Goal: Information Seeking & Learning: Learn about a topic

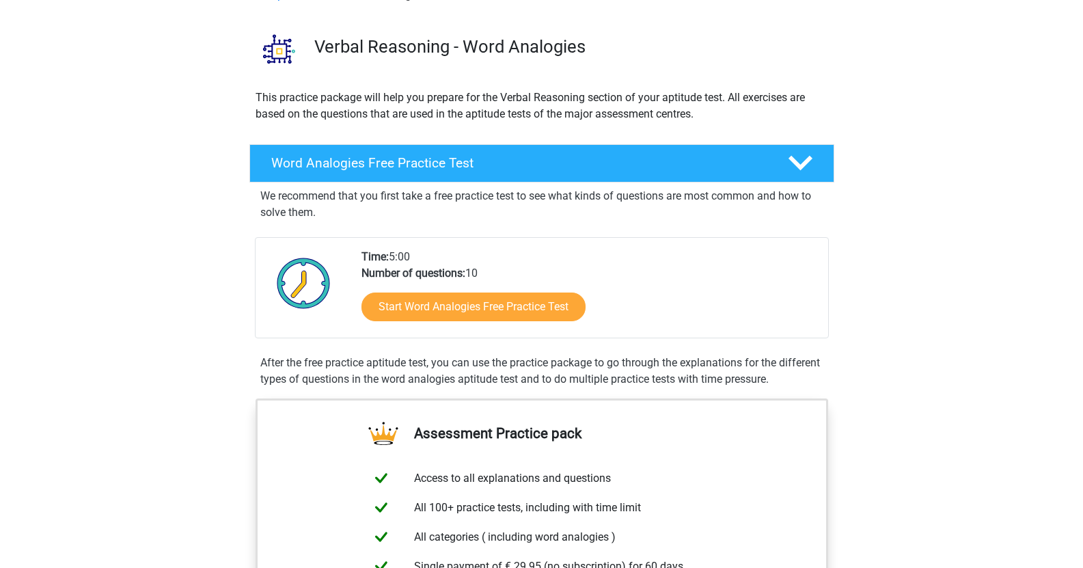
scroll to position [84, 0]
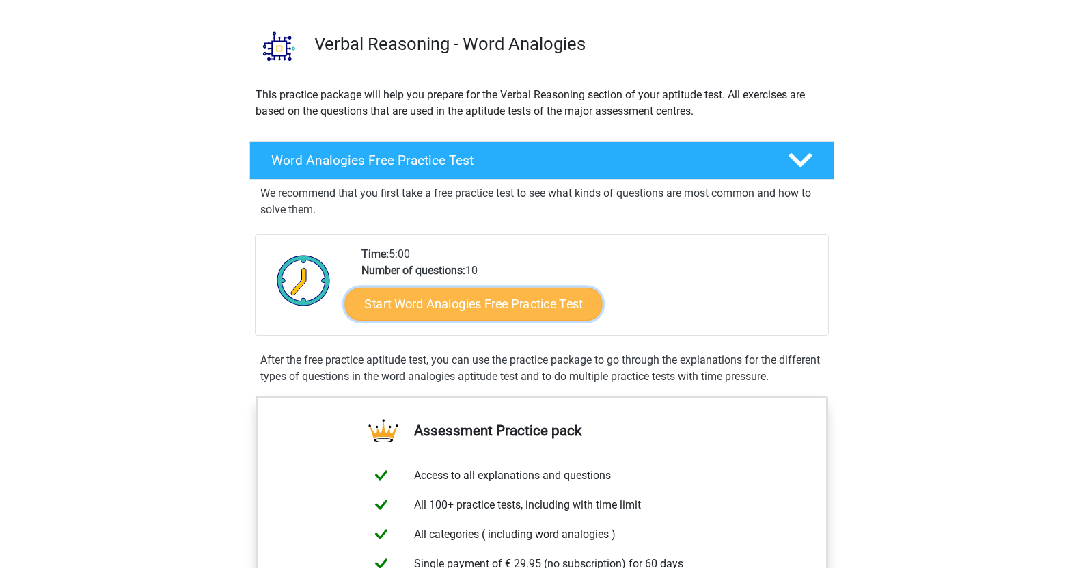
click at [530, 306] on link "Start Word Analogies Free Practice Test" at bounding box center [473, 303] width 258 height 33
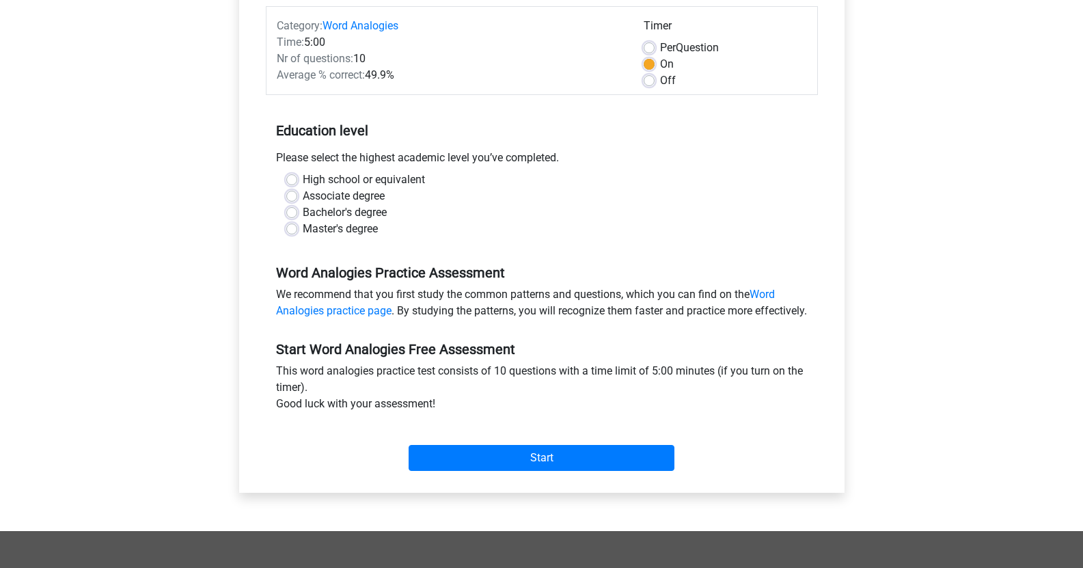
scroll to position [173, 0]
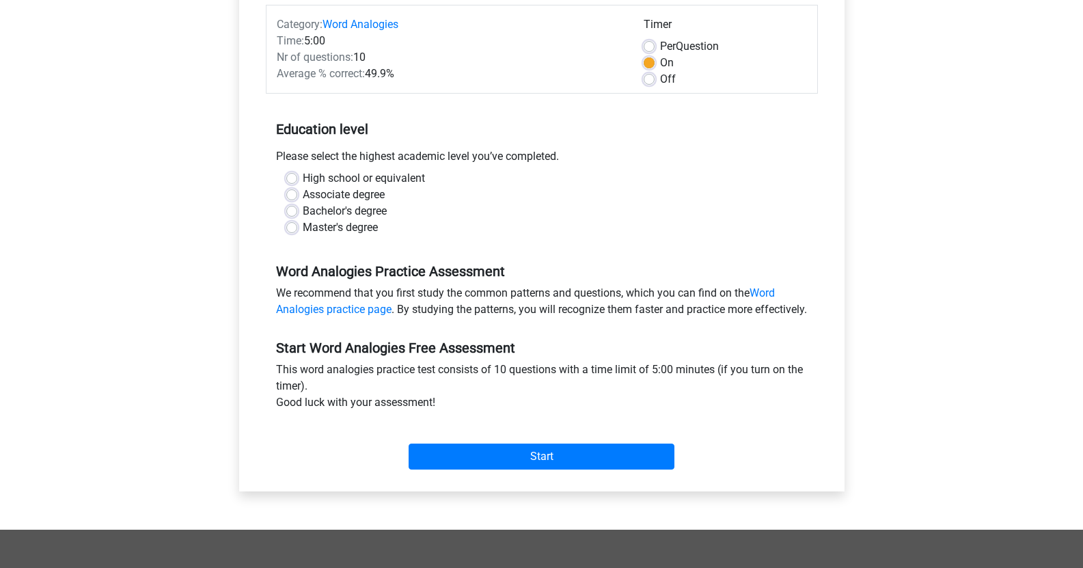
click at [363, 211] on label "Bachelor's degree" at bounding box center [345, 211] width 84 height 16
click at [297, 211] on input "Bachelor's degree" at bounding box center [291, 210] width 11 height 14
radio input "true"
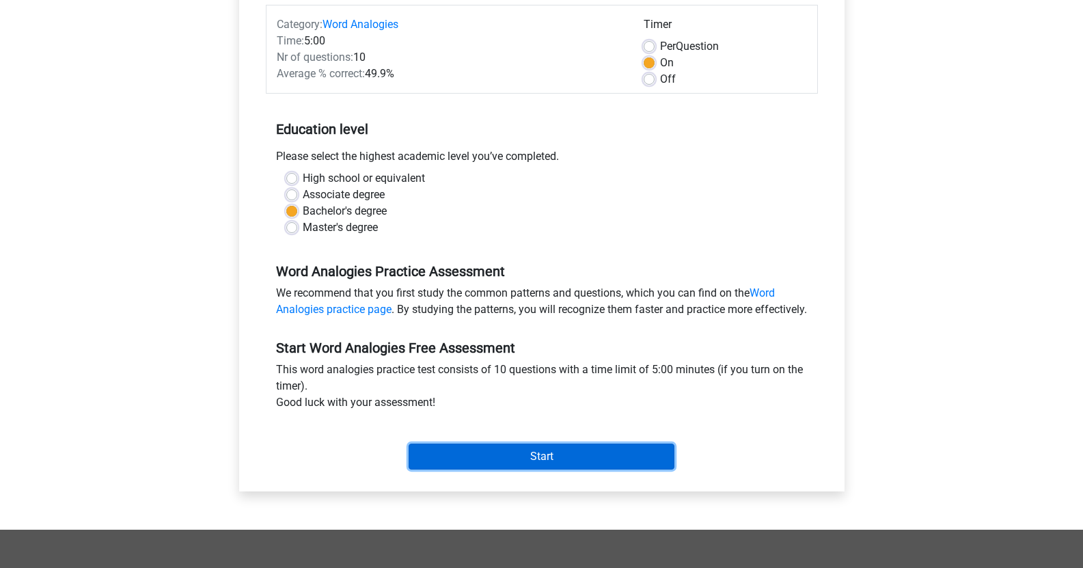
click at [523, 469] on input "Start" at bounding box center [542, 456] width 266 height 26
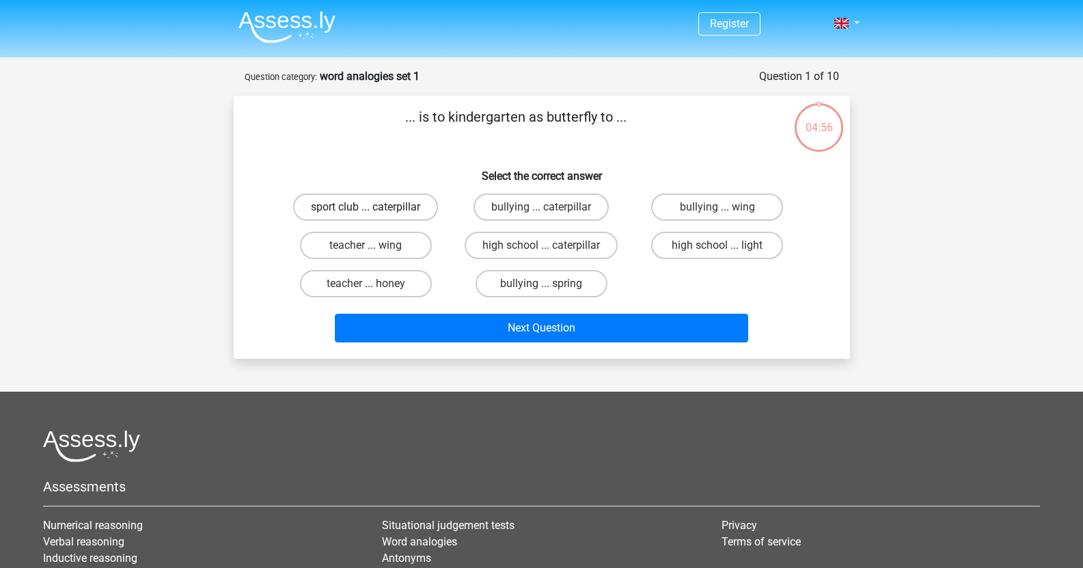
click at [396, 204] on label "sport club ... caterpillar" at bounding box center [365, 206] width 145 height 27
click at [374, 207] on input "sport club ... caterpillar" at bounding box center [369, 211] width 9 height 9
radio input "true"
click at [593, 245] on label "high school ... caterpillar" at bounding box center [541, 245] width 153 height 27
click at [550, 245] on input "high school ... caterpillar" at bounding box center [545, 249] width 9 height 9
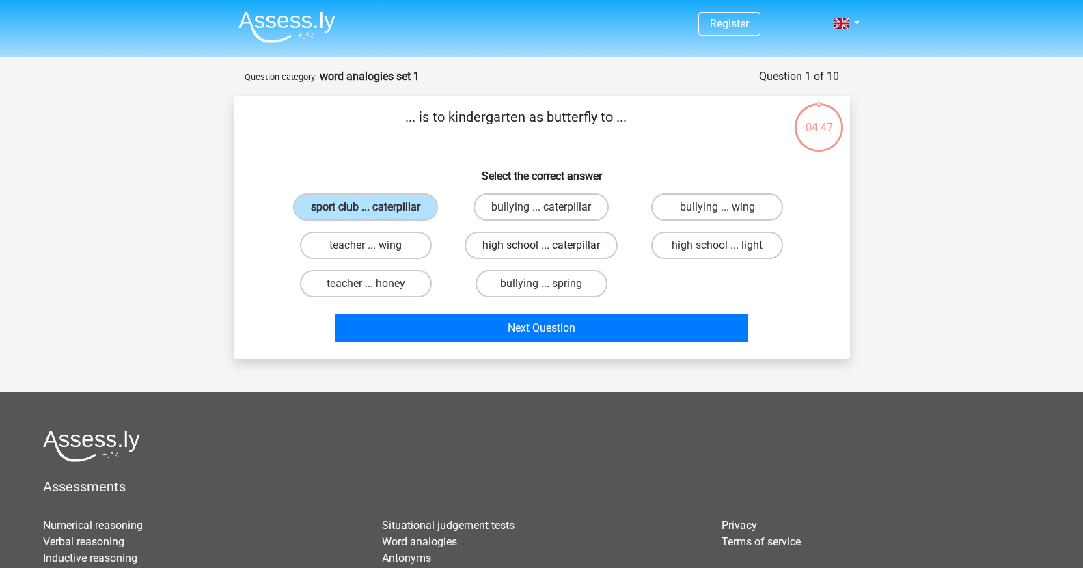
radio input "true"
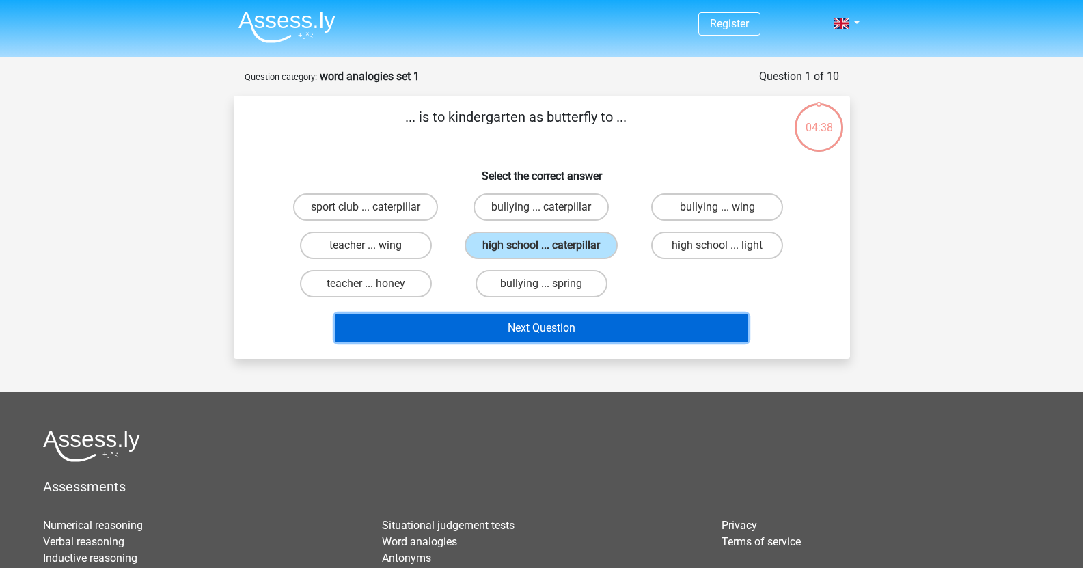
click at [646, 329] on button "Next Question" at bounding box center [541, 328] width 413 height 29
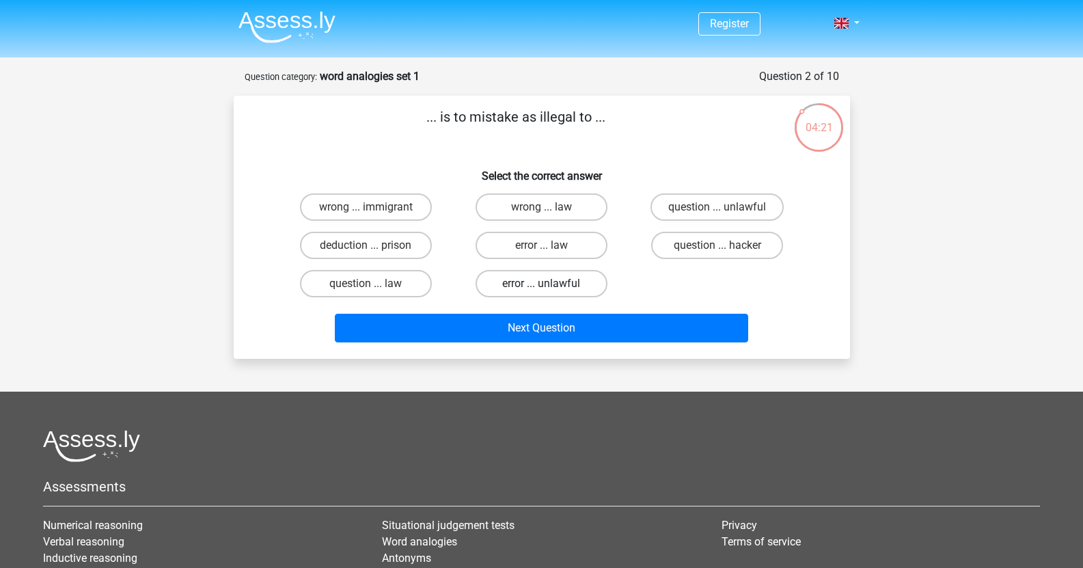
click at [575, 282] on label "error ... unlawful" at bounding box center [541, 283] width 132 height 27
click at [550, 284] on input "error ... unlawful" at bounding box center [545, 288] width 9 height 9
radio input "true"
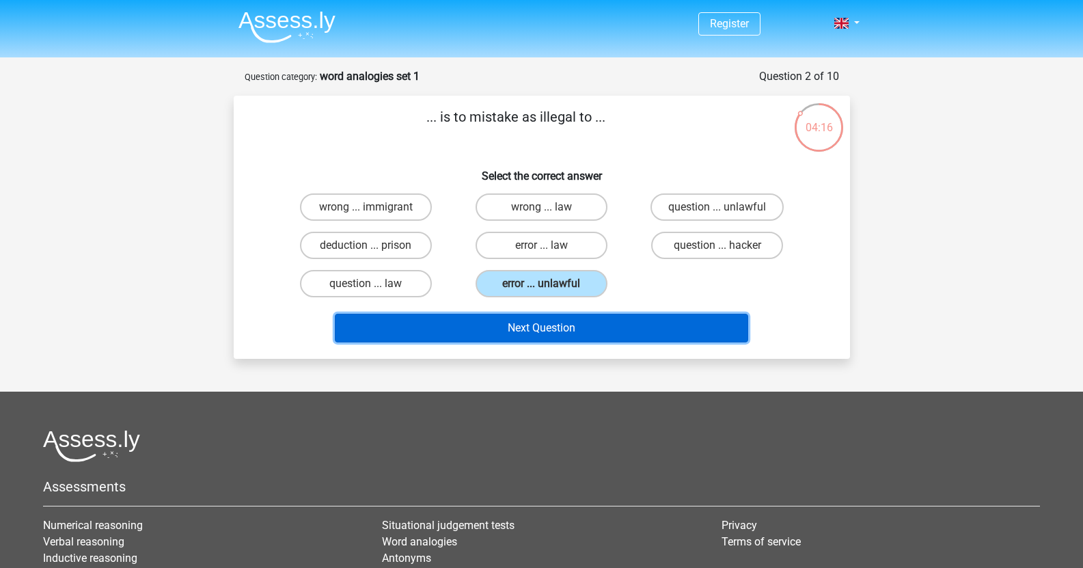
click at [600, 317] on button "Next Question" at bounding box center [541, 328] width 413 height 29
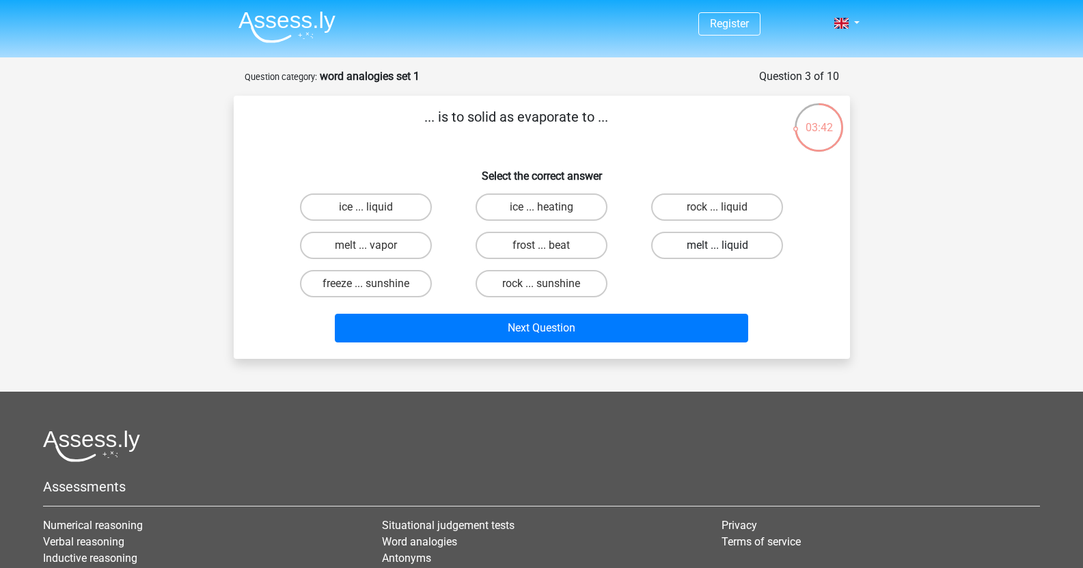
click at [714, 243] on label "melt ... liquid" at bounding box center [717, 245] width 132 height 27
click at [717, 245] on input "melt ... liquid" at bounding box center [721, 249] width 9 height 9
radio input "true"
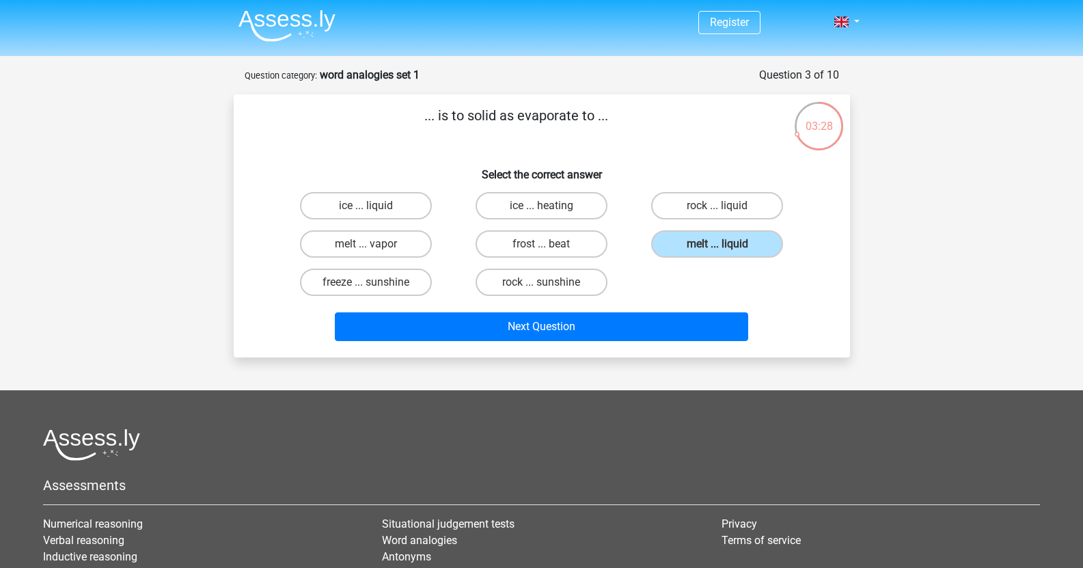
scroll to position [2, 0]
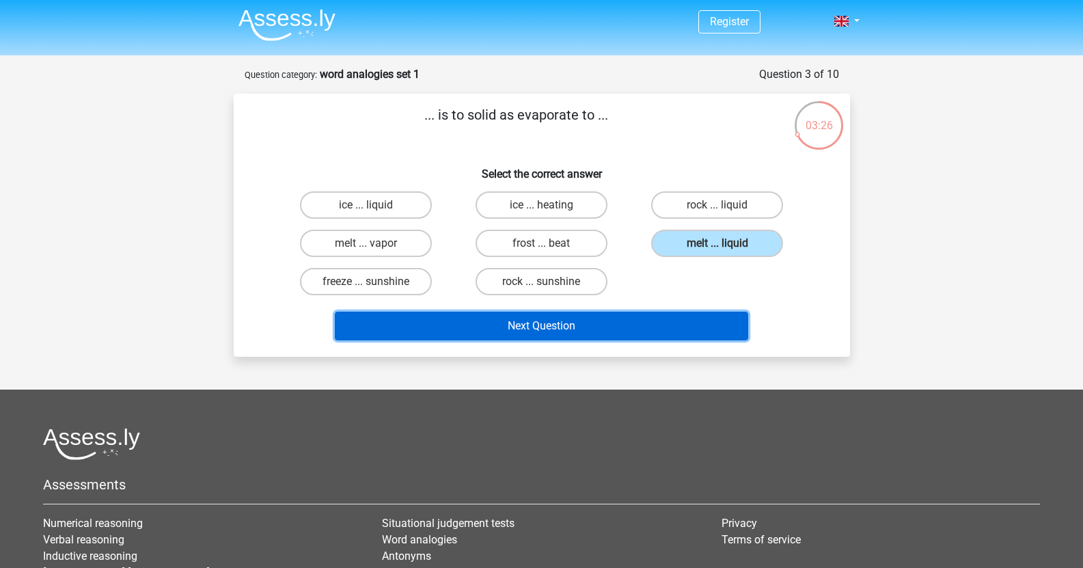
click at [599, 322] on button "Next Question" at bounding box center [541, 326] width 413 height 29
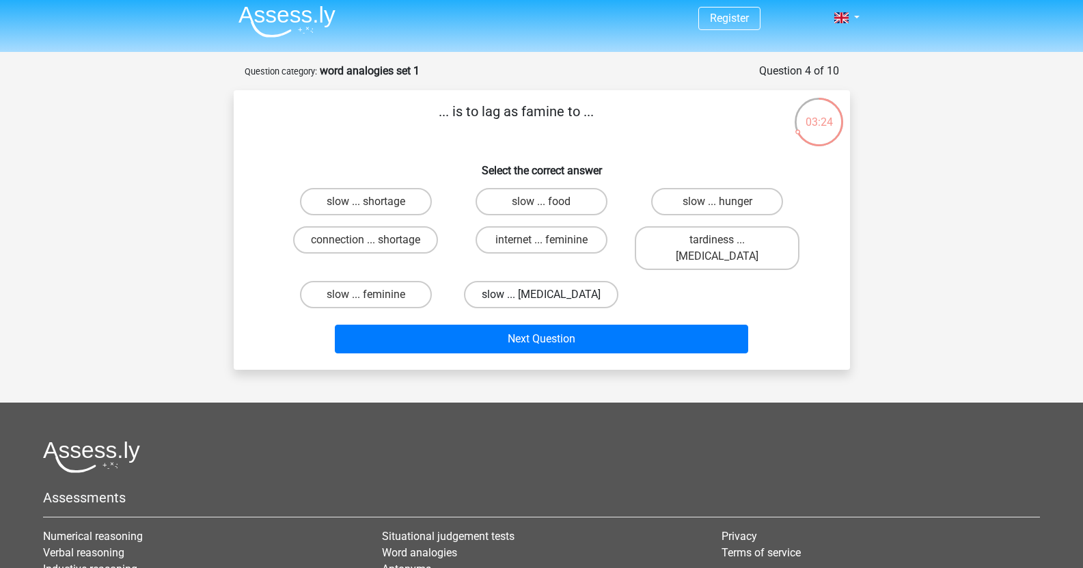
scroll to position [5, 0]
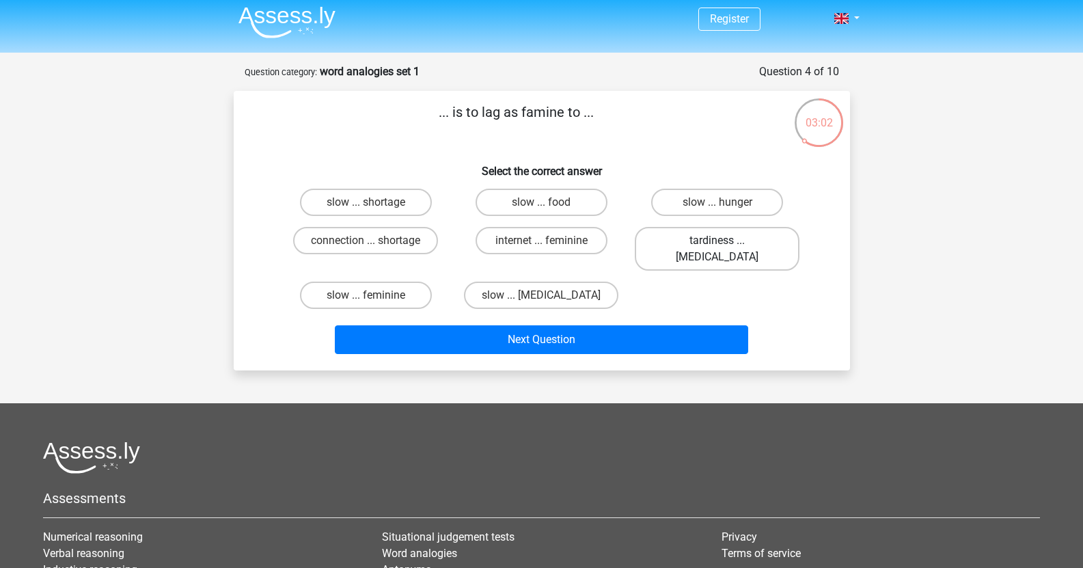
click at [715, 241] on label "tardiness ... malnutrition" at bounding box center [717, 249] width 165 height 44
click at [717, 241] on input "tardiness ... malnutrition" at bounding box center [721, 244] width 9 height 9
radio input "true"
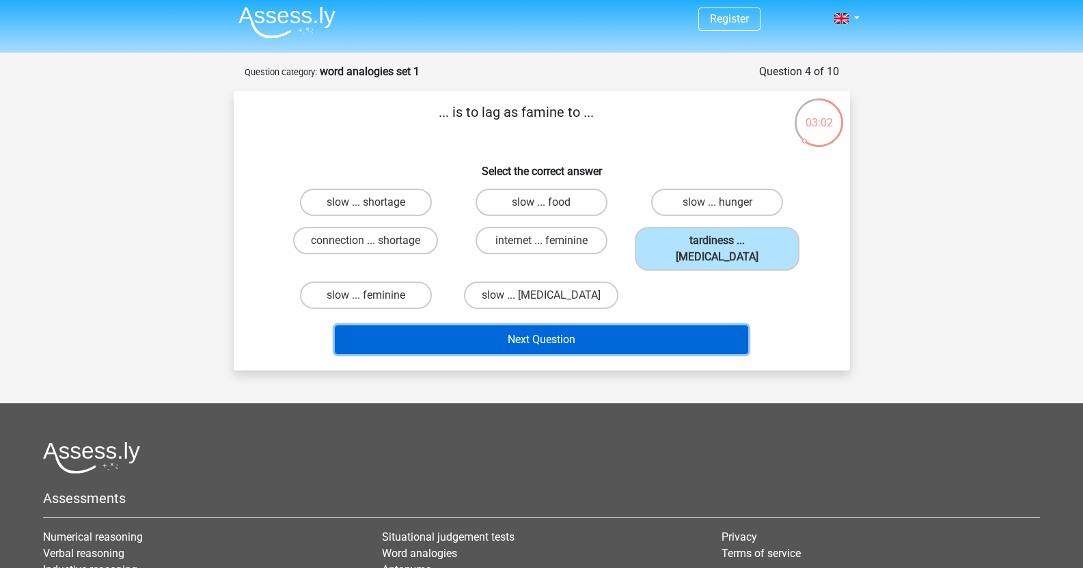
click at [645, 325] on button "Next Question" at bounding box center [541, 339] width 413 height 29
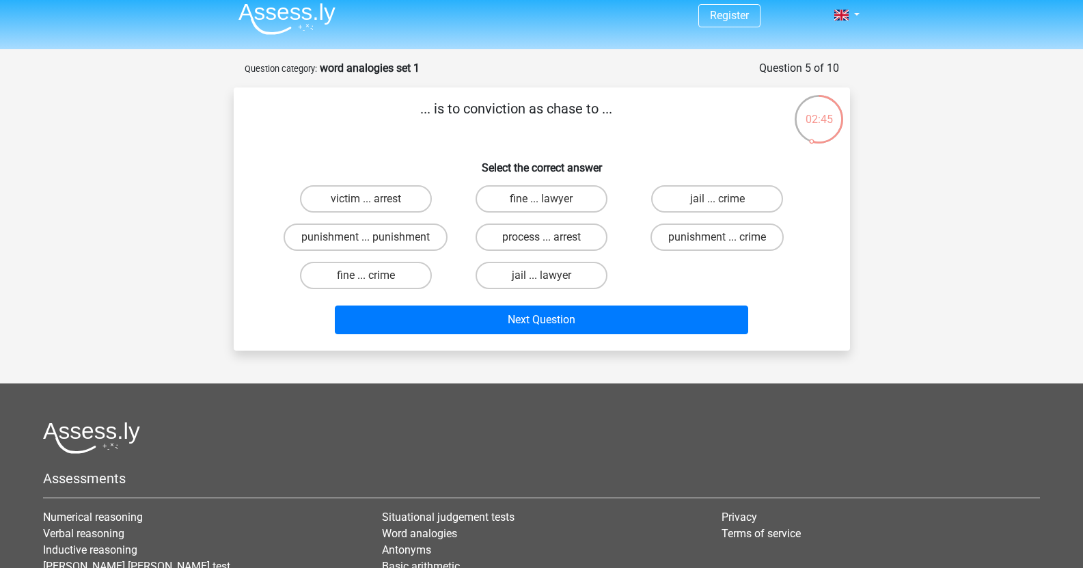
scroll to position [0, 0]
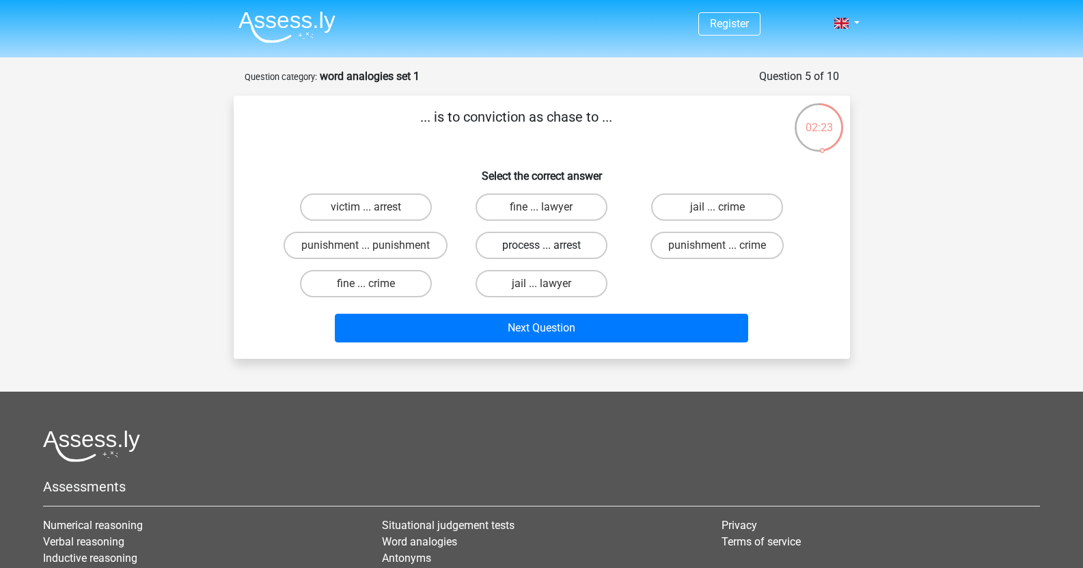
click at [519, 251] on label "process ... arrest" at bounding box center [541, 245] width 132 height 27
click at [541, 251] on input "process ... arrest" at bounding box center [545, 249] width 9 height 9
radio input "true"
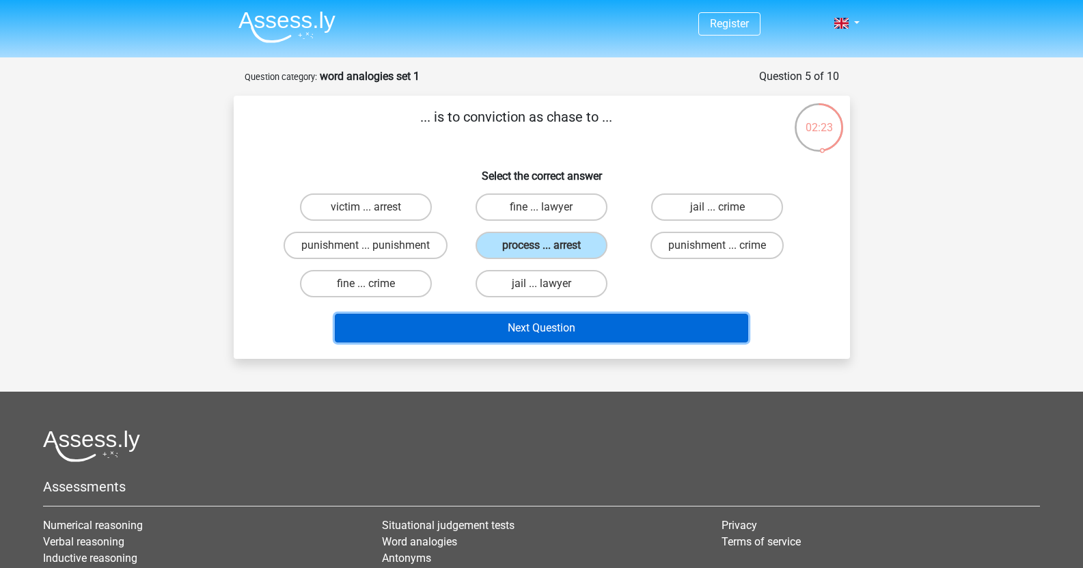
click at [540, 322] on button "Next Question" at bounding box center [541, 328] width 413 height 29
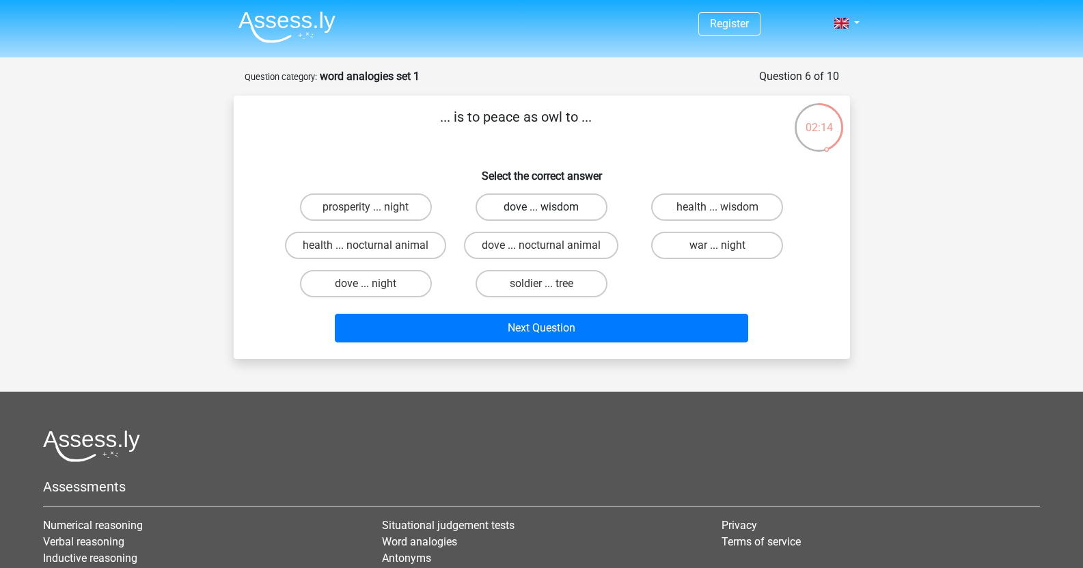
click at [552, 204] on label "dove ... wisdom" at bounding box center [541, 206] width 132 height 27
click at [550, 207] on input "dove ... wisdom" at bounding box center [545, 211] width 9 height 9
radio input "true"
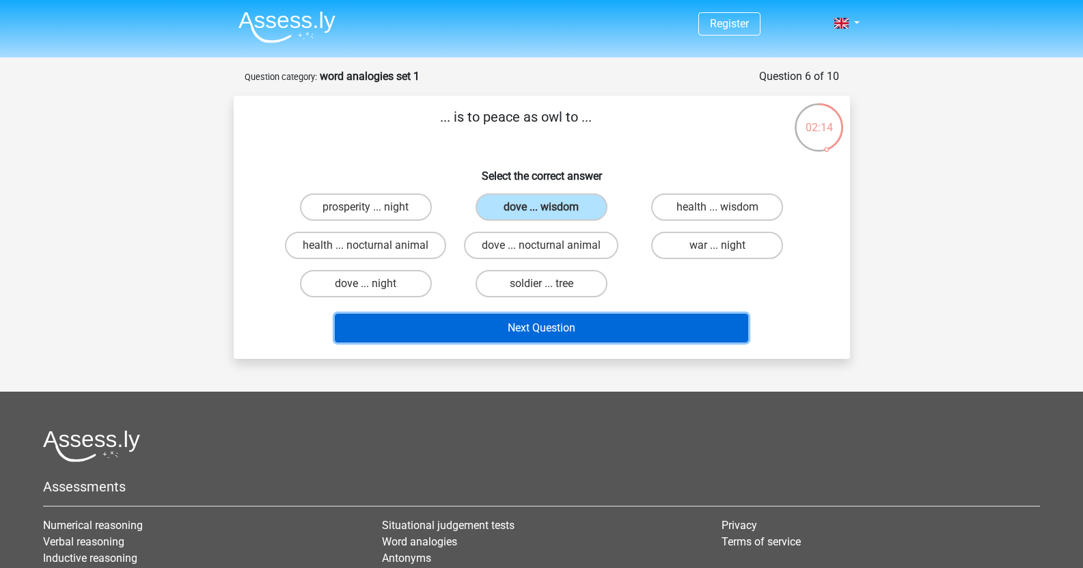
click at [575, 335] on button "Next Question" at bounding box center [541, 328] width 413 height 29
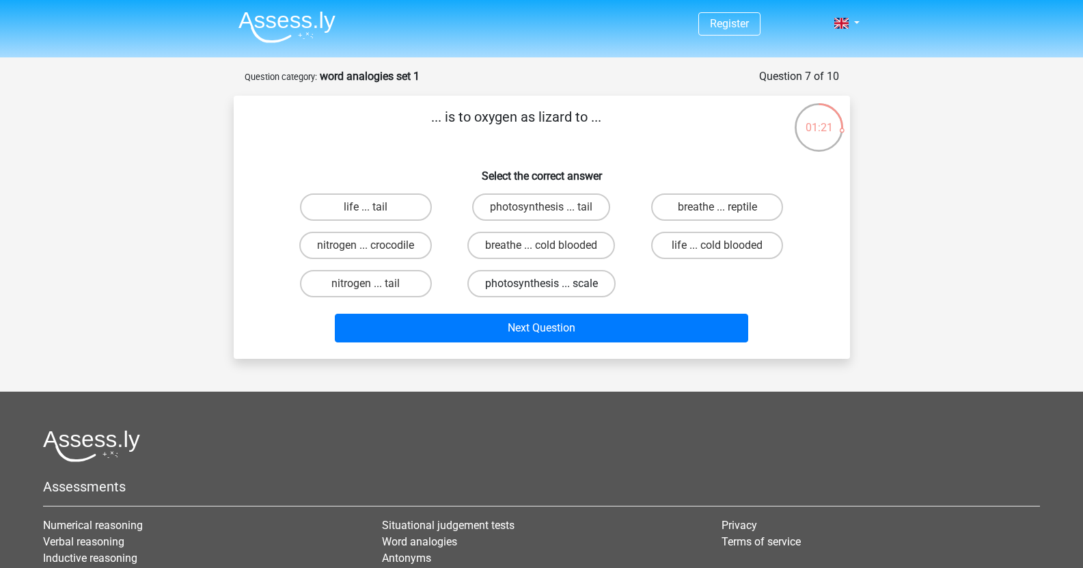
click at [599, 279] on label "photosynthesis ... scale" at bounding box center [541, 283] width 148 height 27
click at [550, 284] on input "photosynthesis ... scale" at bounding box center [545, 288] width 9 height 9
radio input "true"
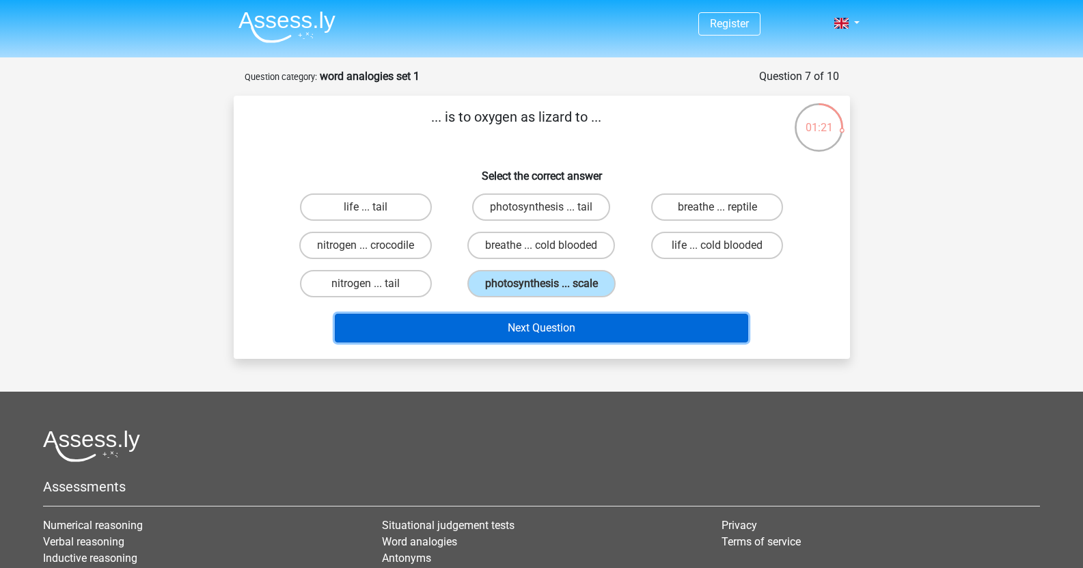
click at [613, 326] on button "Next Question" at bounding box center [541, 328] width 413 height 29
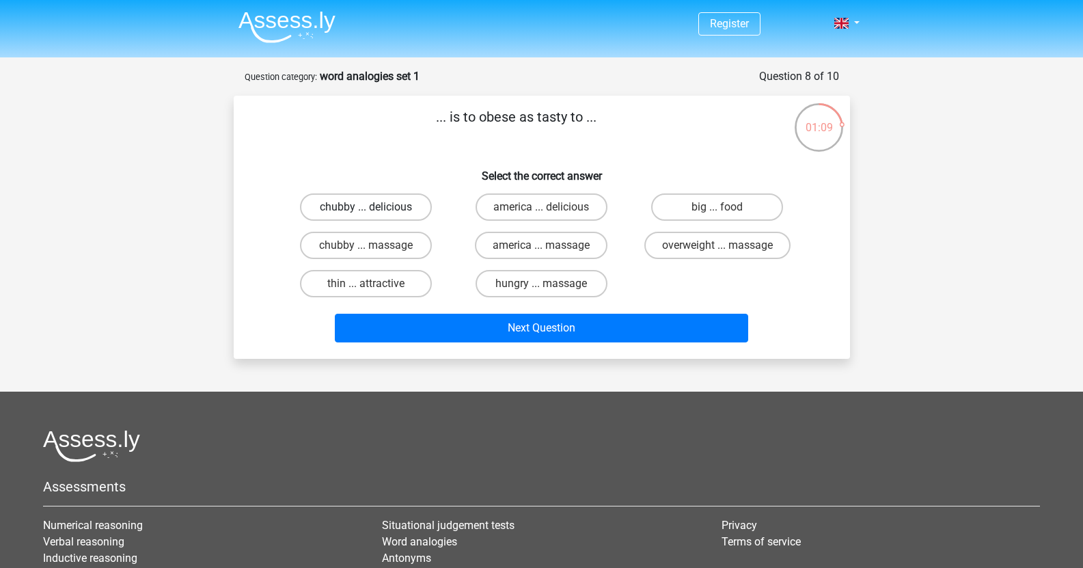
click at [358, 204] on label "chubby ... delicious" at bounding box center [366, 206] width 132 height 27
click at [365, 207] on input "chubby ... delicious" at bounding box center [369, 211] width 9 height 9
radio input "true"
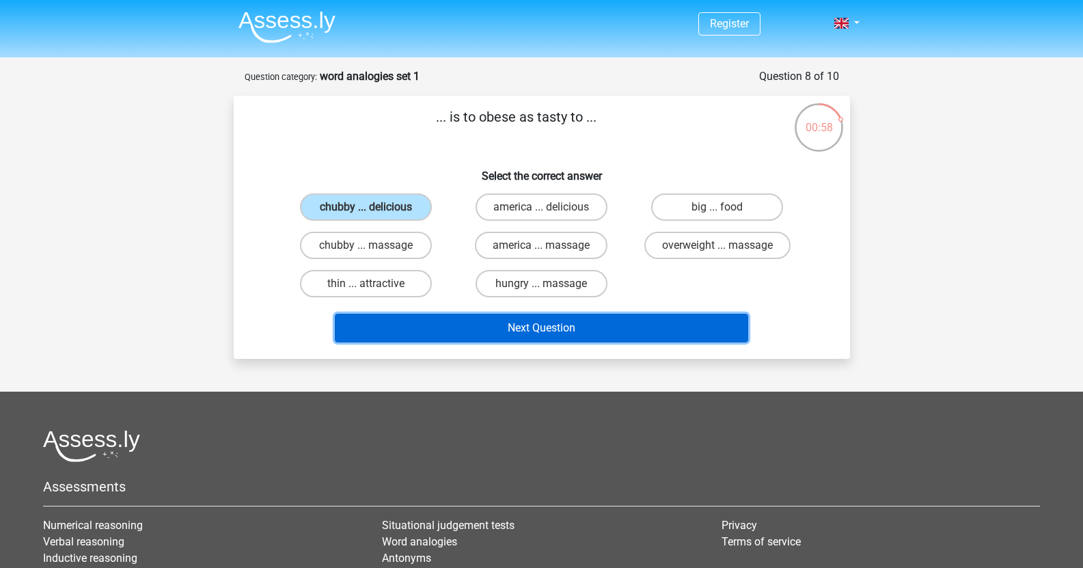
click at [648, 332] on button "Next Question" at bounding box center [541, 328] width 413 height 29
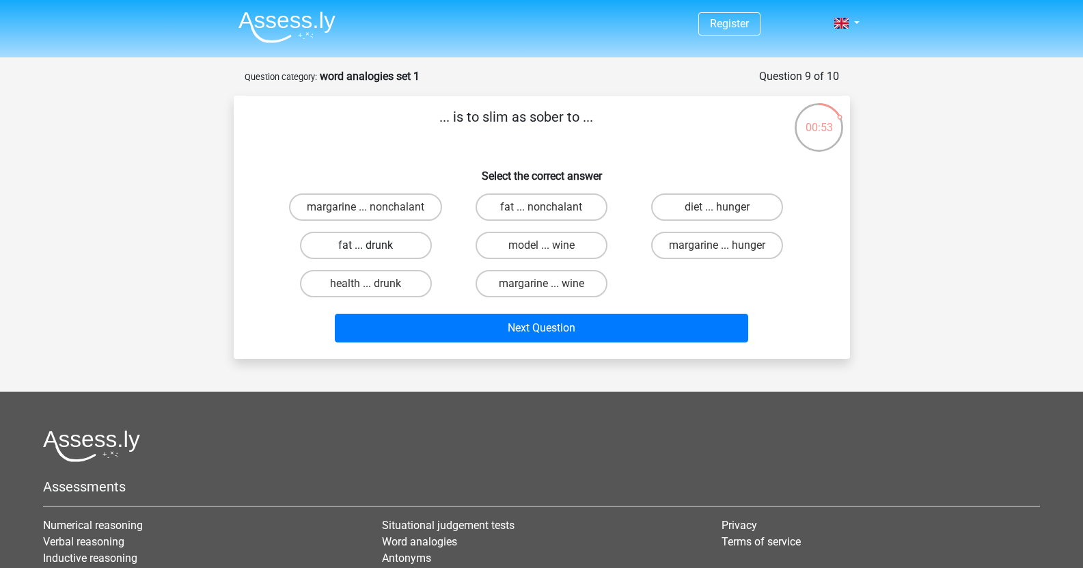
click at [410, 239] on label "fat ... drunk" at bounding box center [366, 245] width 132 height 27
click at [374, 245] on input "fat ... drunk" at bounding box center [369, 249] width 9 height 9
radio input "true"
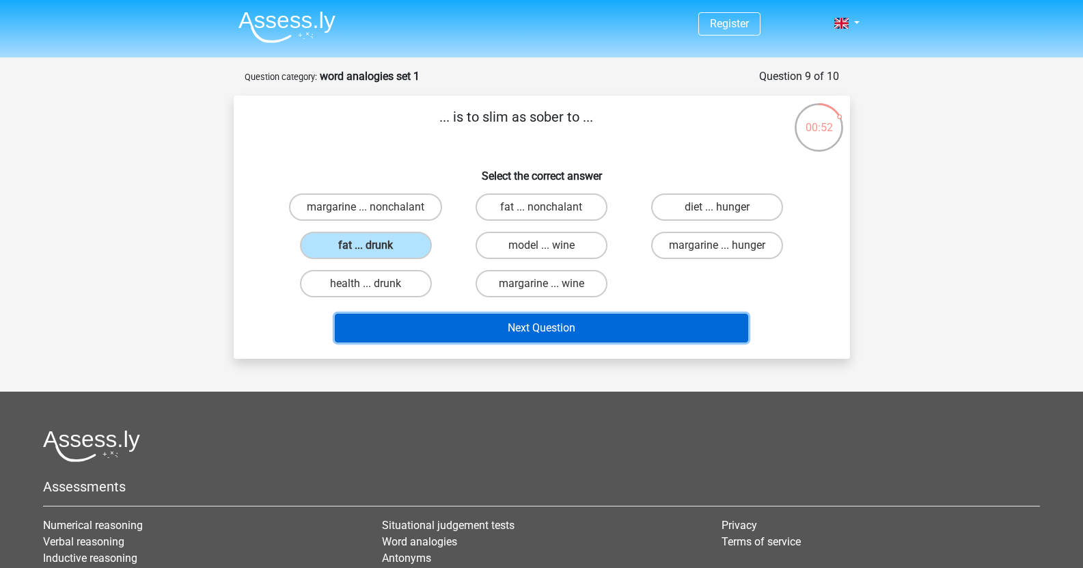
click at [578, 325] on button "Next Question" at bounding box center [541, 328] width 413 height 29
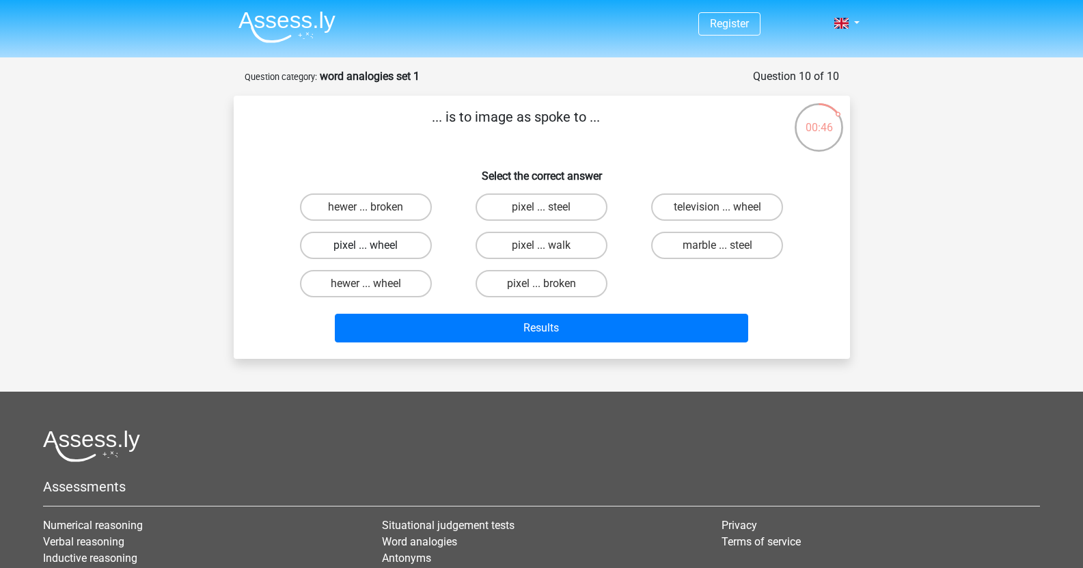
click at [406, 241] on label "pixel ... wheel" at bounding box center [366, 245] width 132 height 27
click at [374, 245] on input "pixel ... wheel" at bounding box center [369, 249] width 9 height 9
radio input "true"
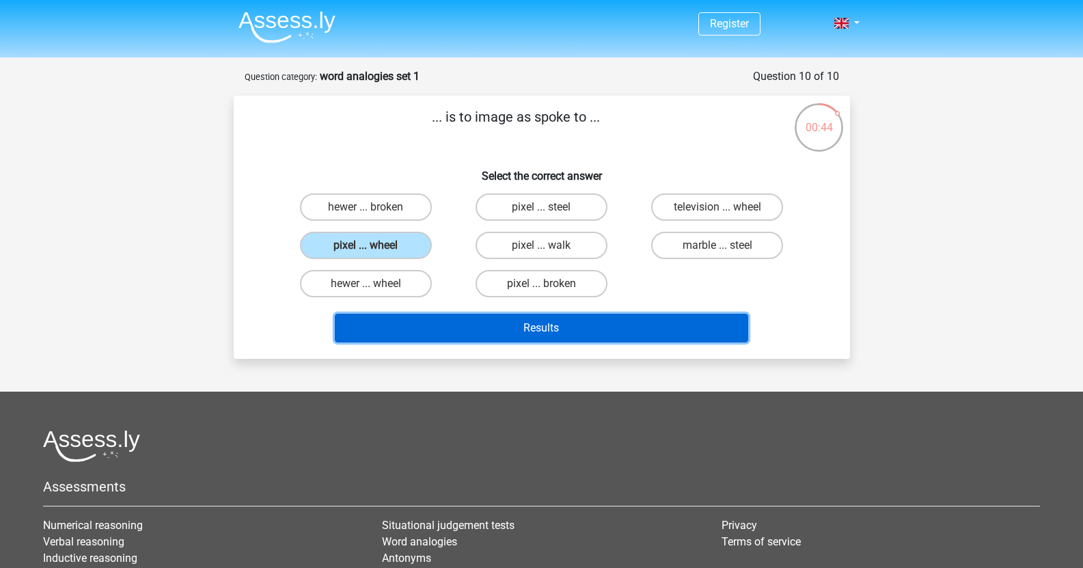
click at [581, 323] on button "Results" at bounding box center [541, 328] width 413 height 29
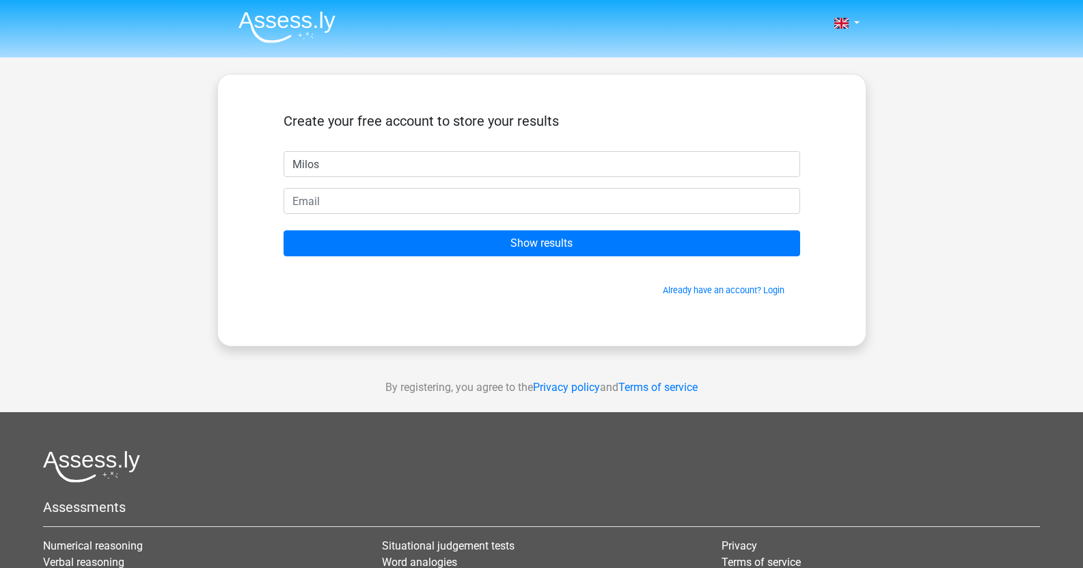
type input "Milos"
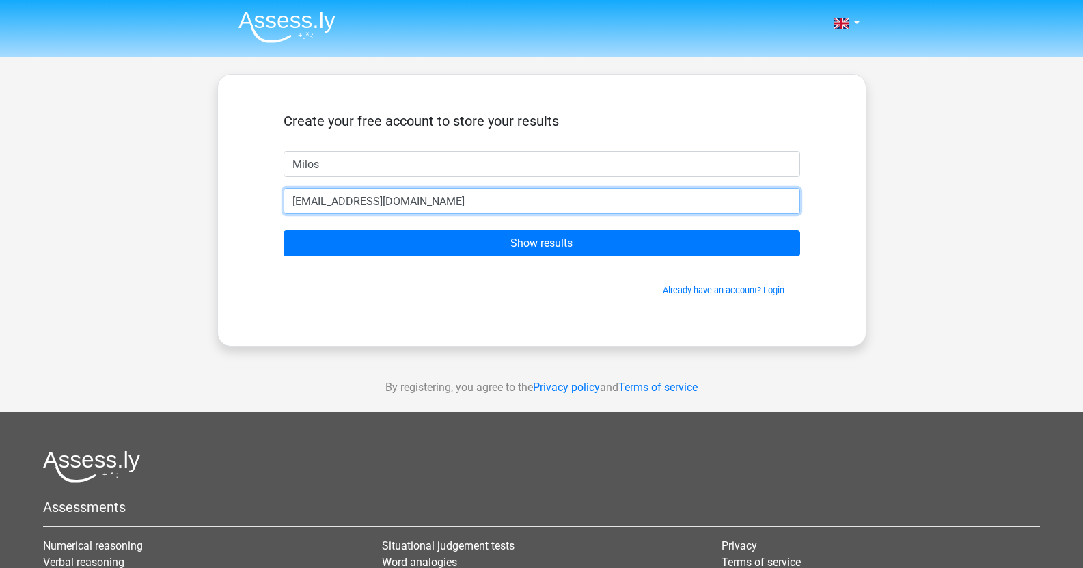
drag, startPoint x: 453, startPoint y: 204, endPoint x: 376, endPoint y: 202, distance: 77.2
click at [376, 202] on input "milos.grigoriou@student.vu.nl" at bounding box center [542, 201] width 516 height 26
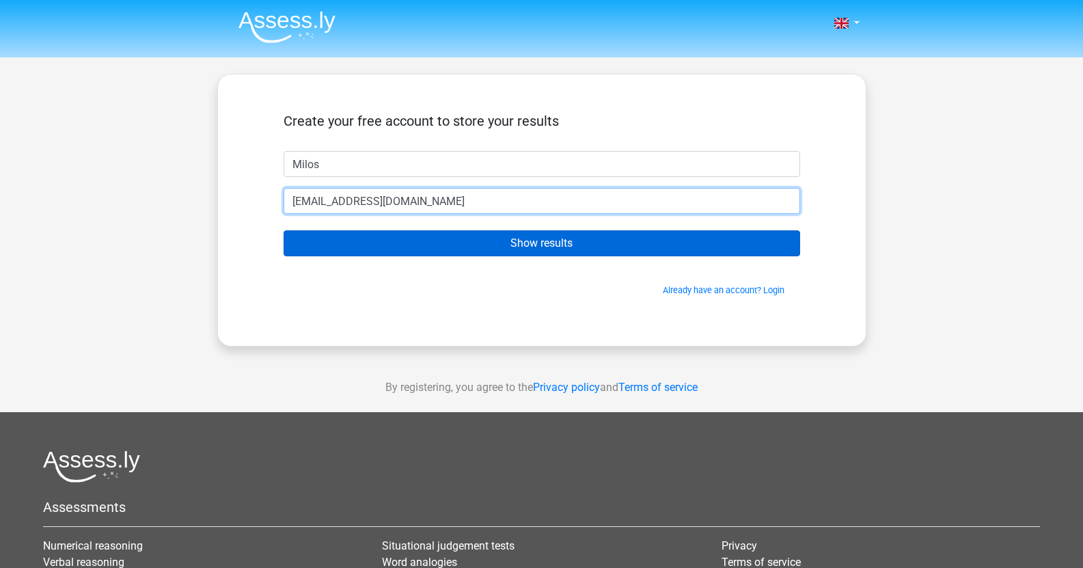
type input "[EMAIL_ADDRESS][DOMAIN_NAME]"
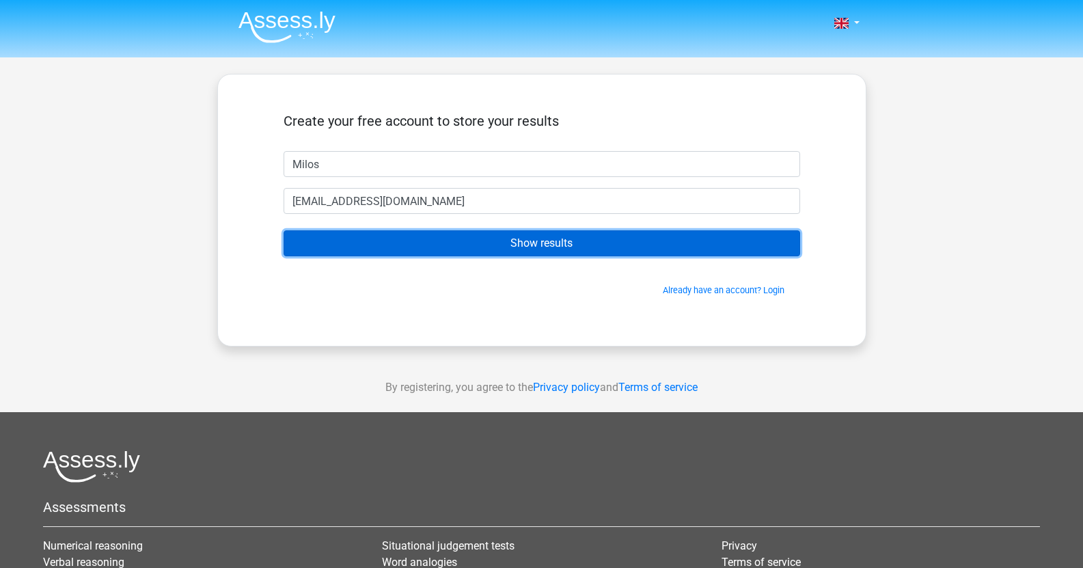
click at [426, 256] on input "Show results" at bounding box center [542, 243] width 516 height 26
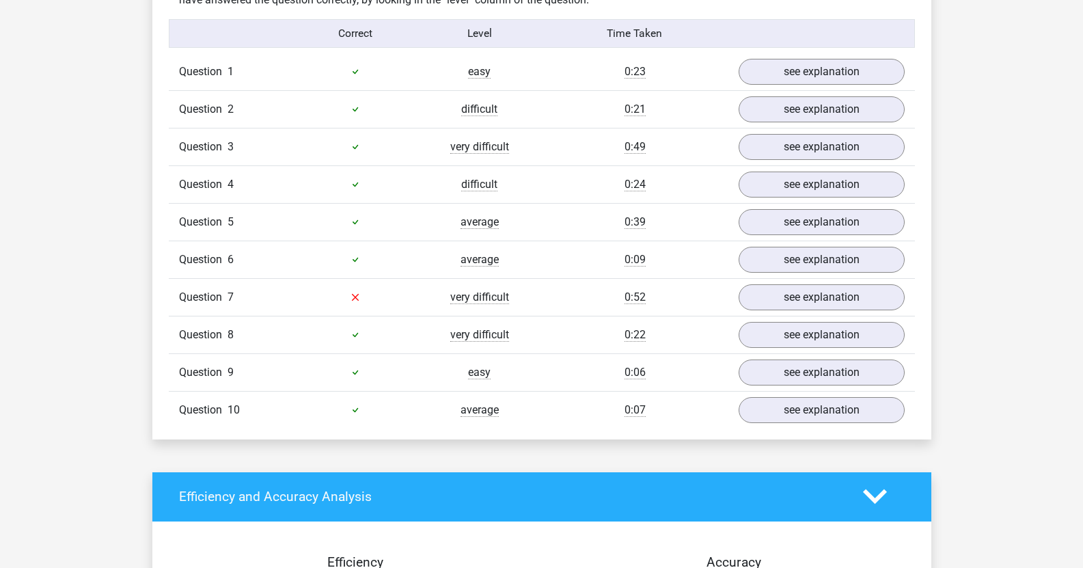
scroll to position [1098, 0]
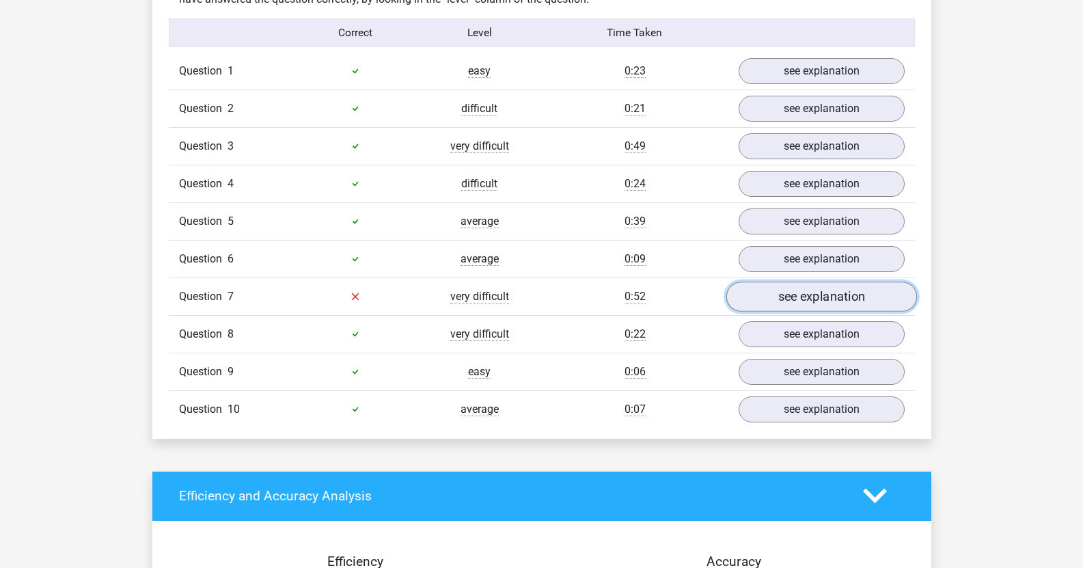
click at [767, 292] on link "see explanation" at bounding box center [821, 296] width 191 height 30
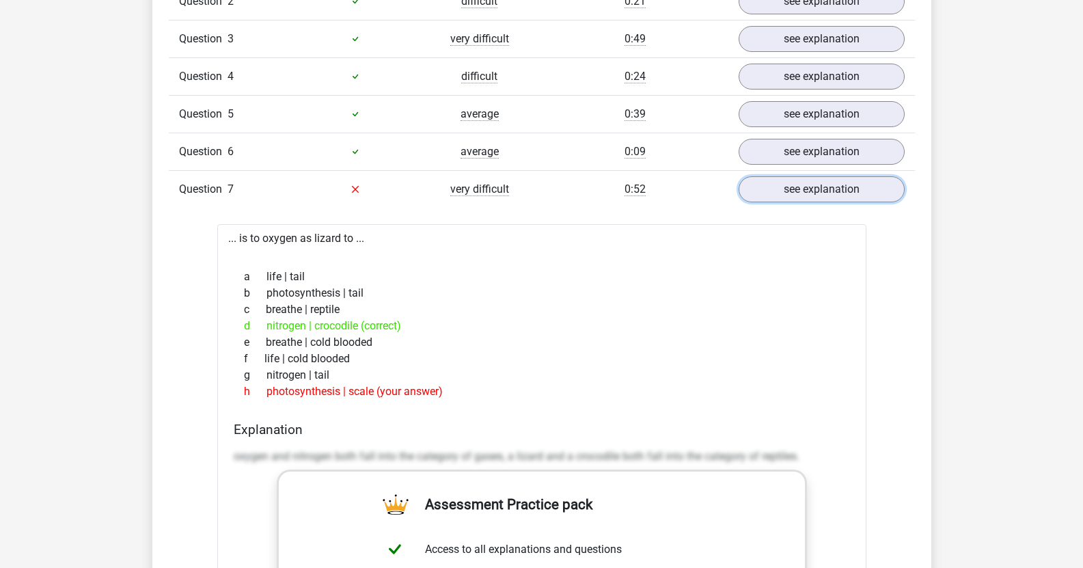
scroll to position [1216, 0]
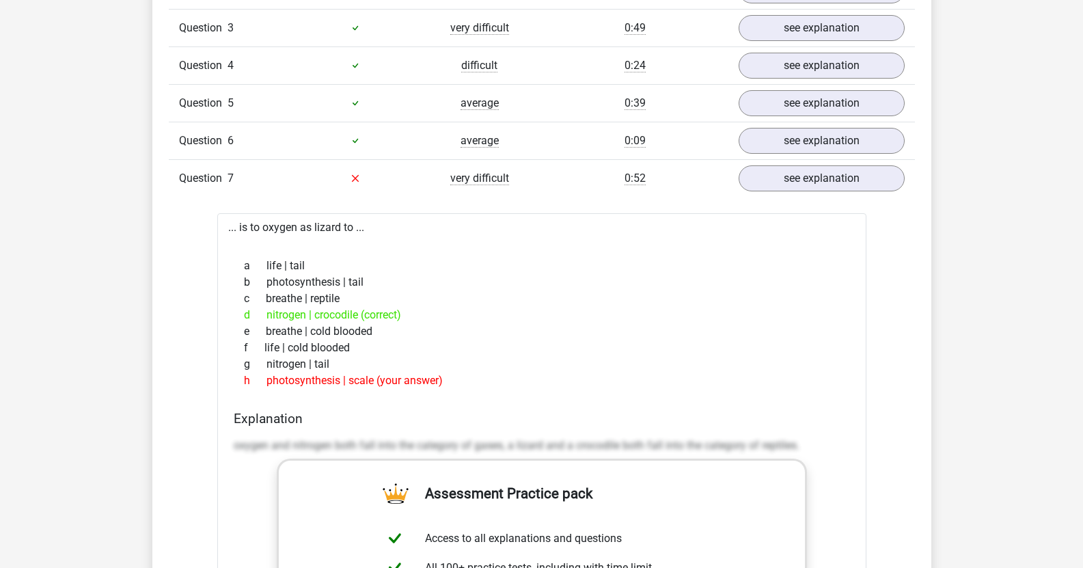
click at [258, 227] on div "... is to oxygen as lizard to ... a life | tail b photosynthesis | tail c breat…" at bounding box center [541, 558] width 649 height 691
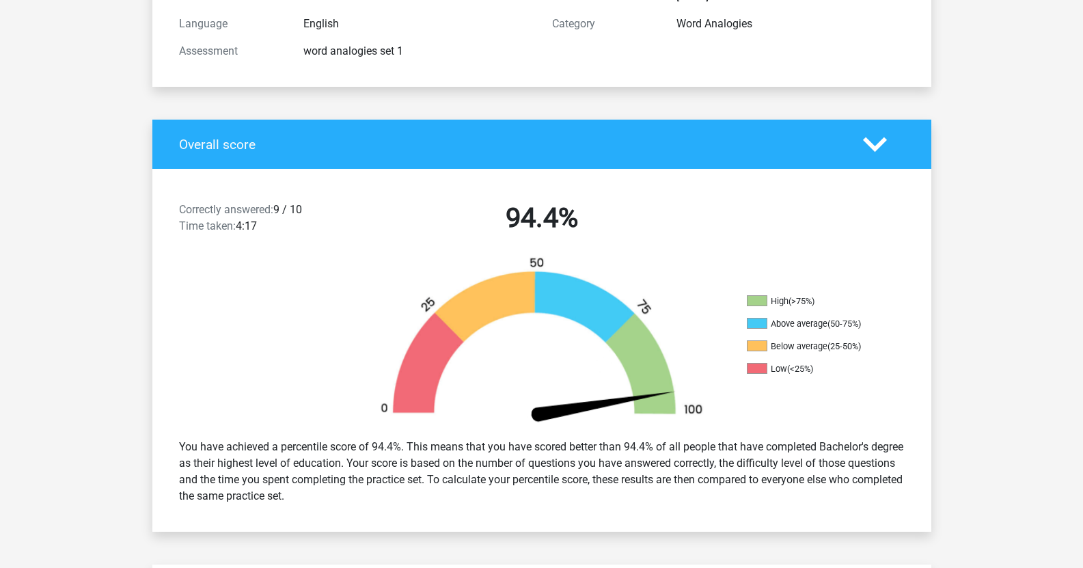
scroll to position [178, 0]
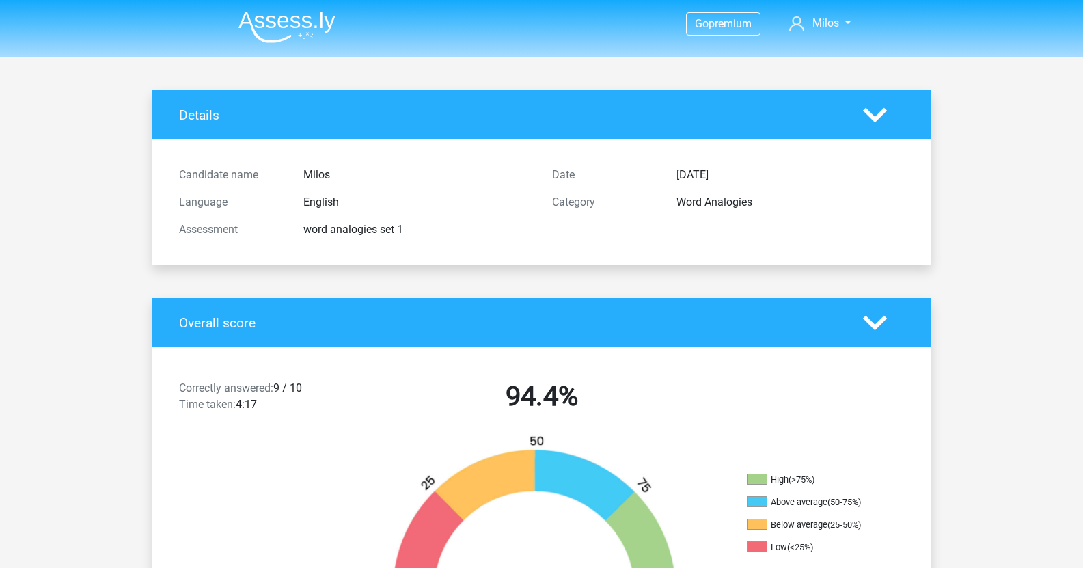
click at [297, 29] on img at bounding box center [286, 27] width 97 height 32
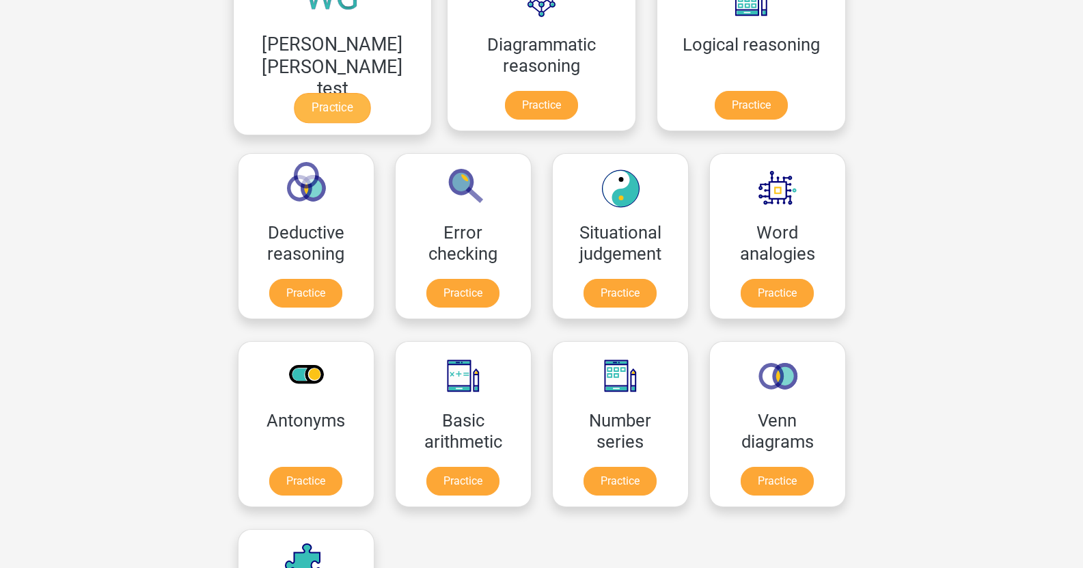
scroll to position [452, 0]
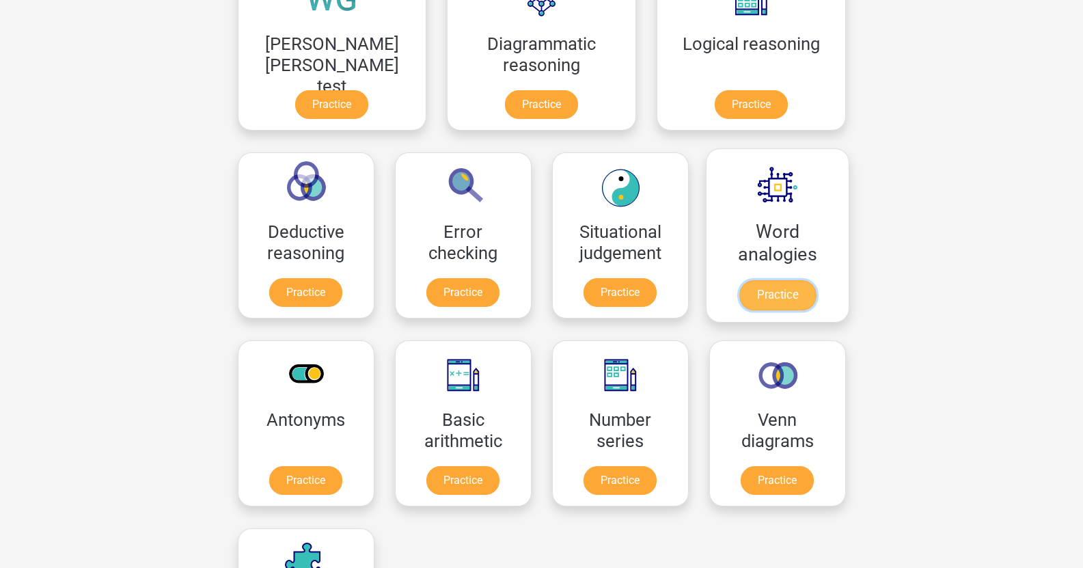
click at [739, 280] on link "Practice" at bounding box center [777, 295] width 77 height 30
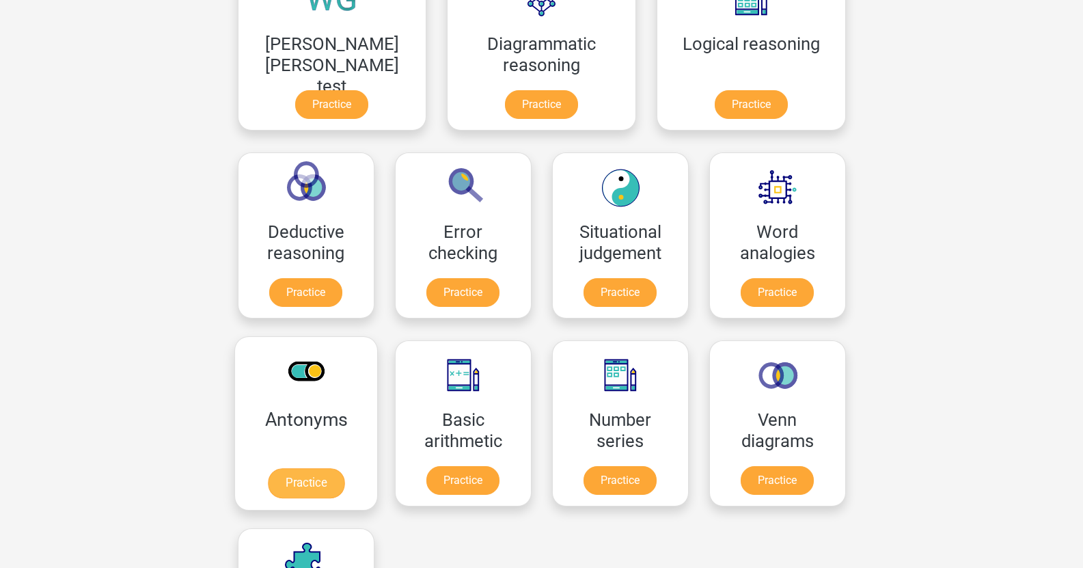
scroll to position [0, 0]
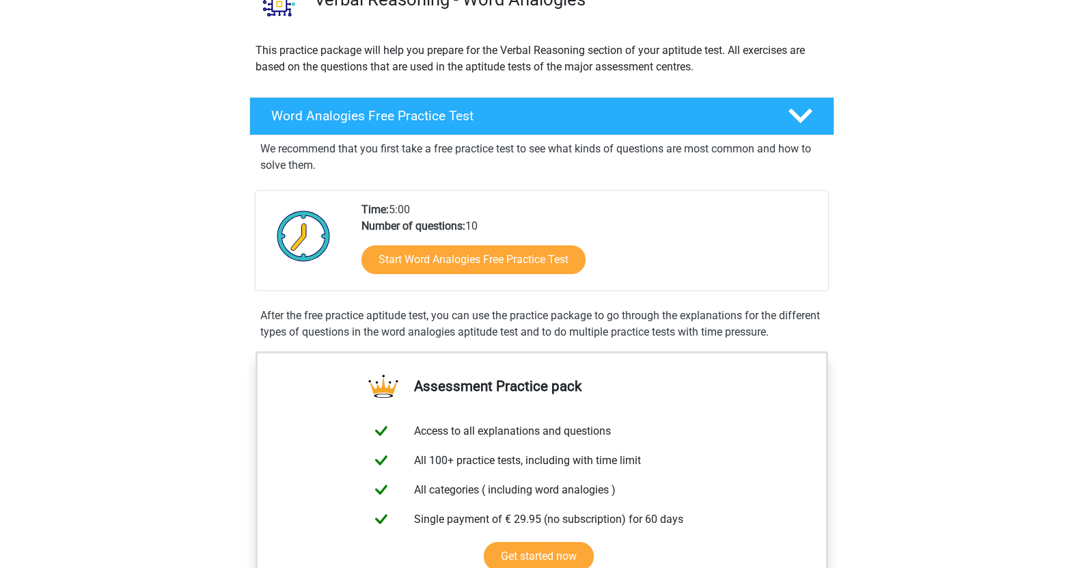
scroll to position [133, 0]
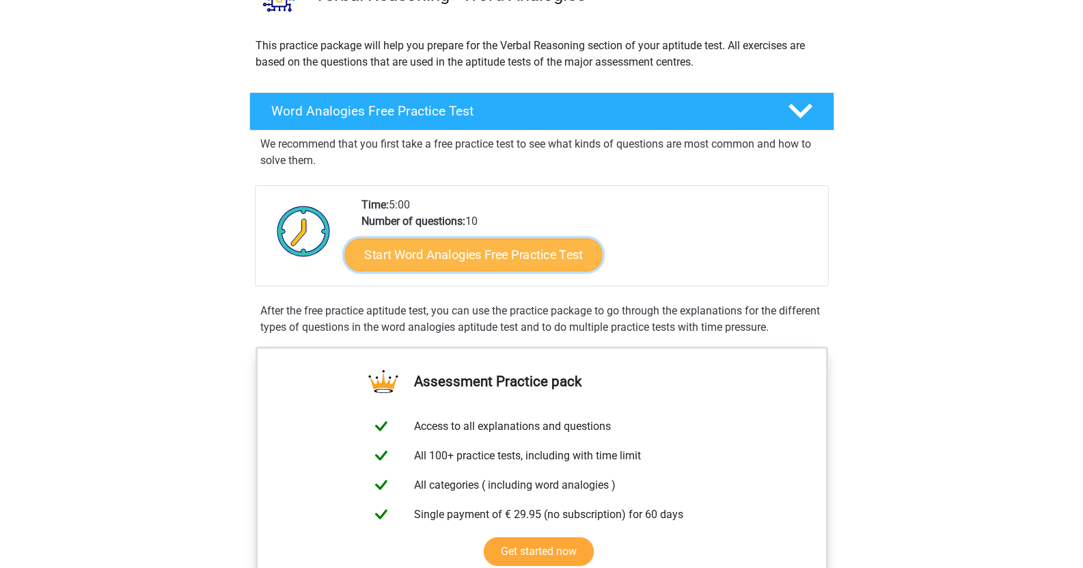
click at [519, 259] on link "Start Word Analogies Free Practice Test" at bounding box center [473, 254] width 258 height 33
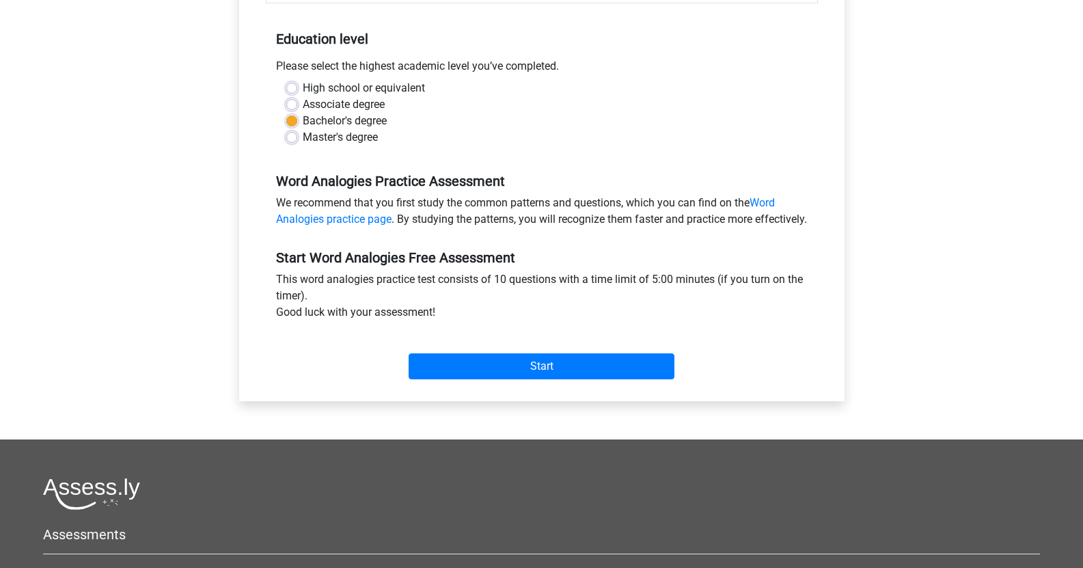
scroll to position [264, 0]
click at [580, 384] on div "Start" at bounding box center [542, 354] width 552 height 59
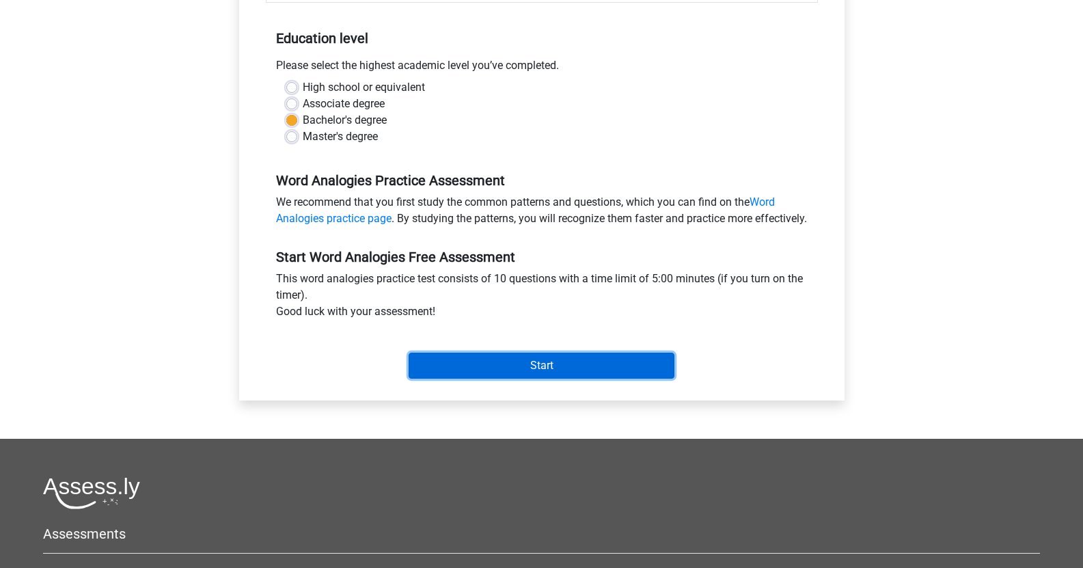
click at [592, 378] on input "Start" at bounding box center [542, 366] width 266 height 26
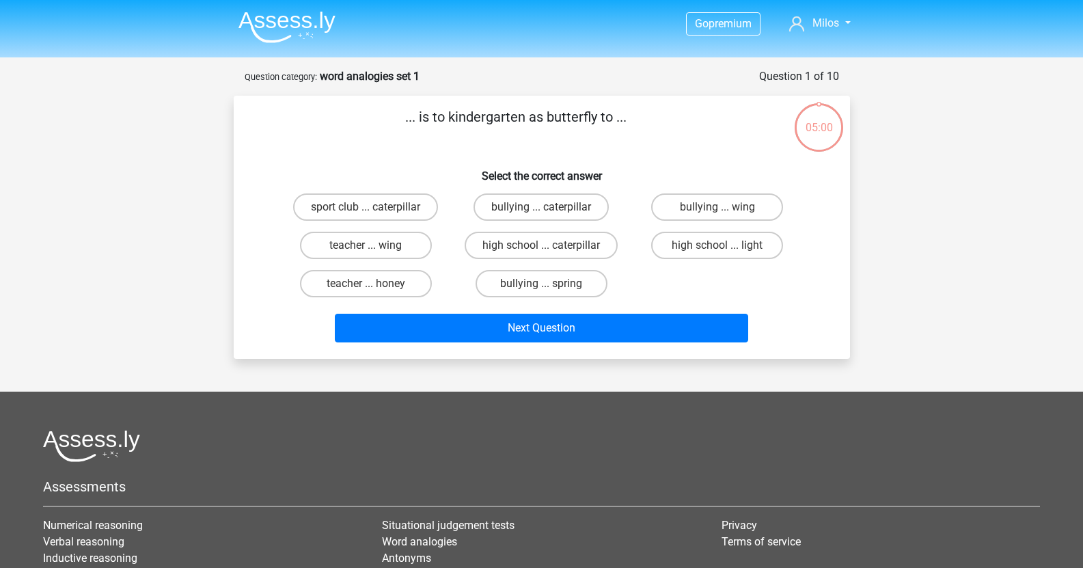
scroll to position [2, 0]
